Goal: Find specific page/section: Find specific page/section

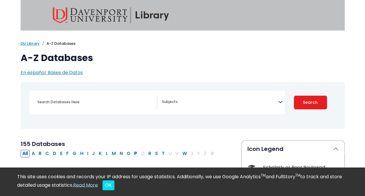
click at [132, 152] on button "P" at bounding box center [135, 153] width 6 height 8
select select "Database Subject Filter"
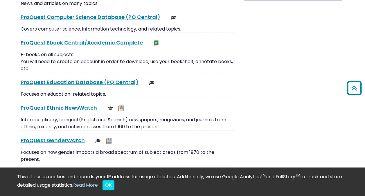
scroll to position [736, 0]
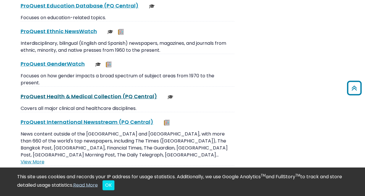
click at [94, 94] on link "ProQuest Health & Medical Collection (PQ Central) This link opens in a new wind…" at bounding box center [89, 96] width 136 height 7
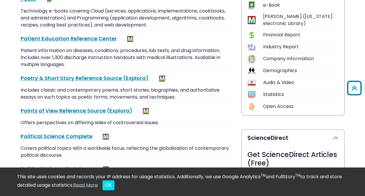
scroll to position [185, 0]
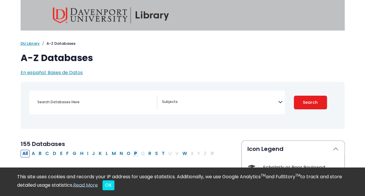
click at [132, 152] on button "P" at bounding box center [135, 153] width 6 height 8
select select "Database Subject Filter"
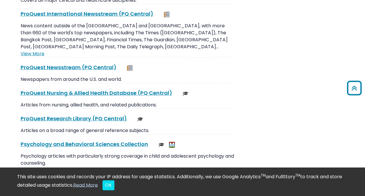
scroll to position [845, 0]
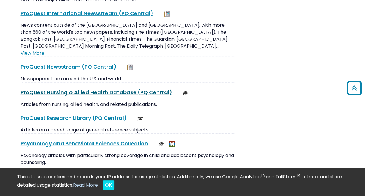
click at [89, 89] on link "ProQuest Nursing & Allied Health Database (PQ Central) This link opens in a new…" at bounding box center [97, 92] width 152 height 7
